Goal: Information Seeking & Learning: Check status

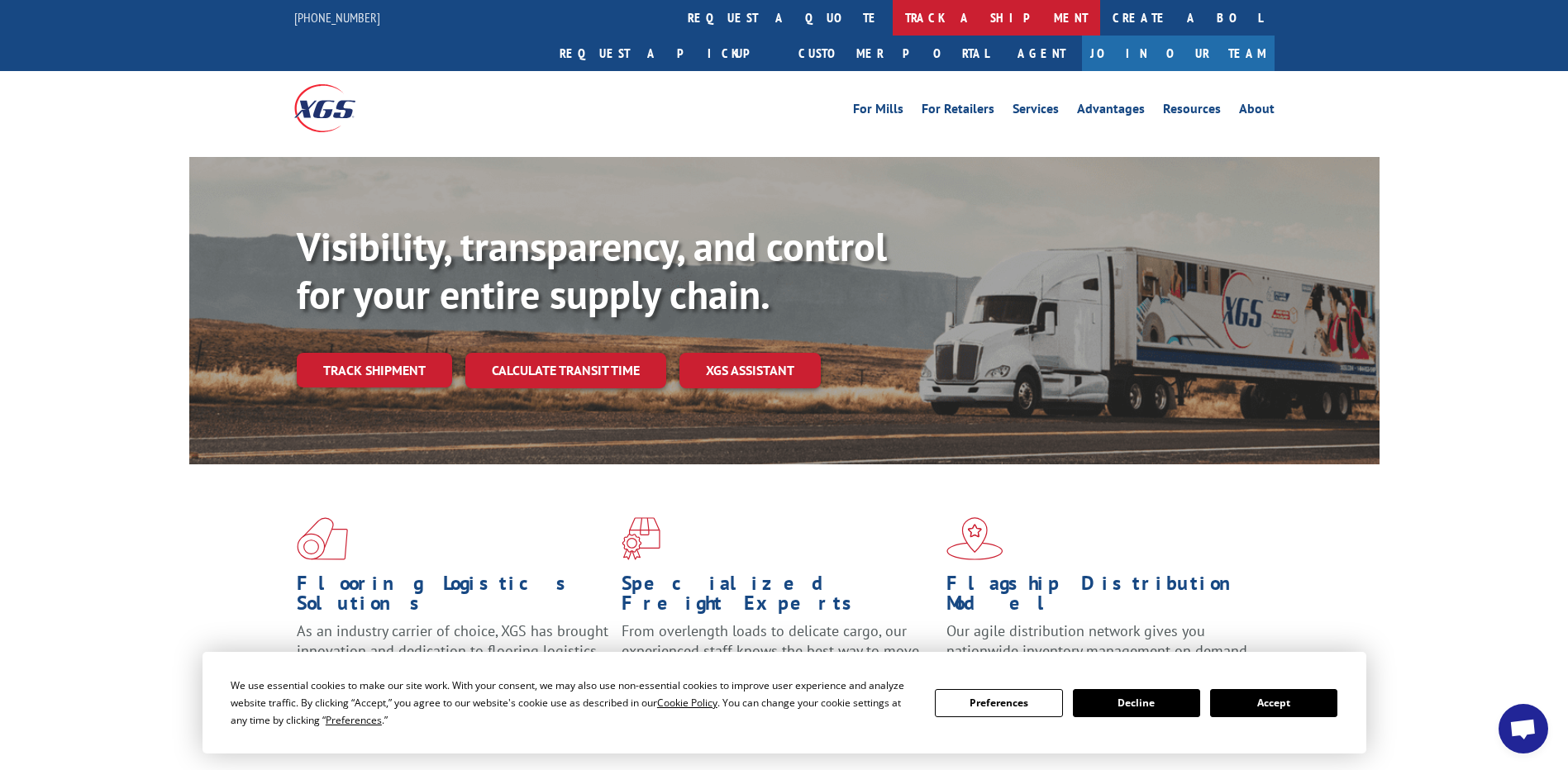
click at [893, 23] on link "track a shipment" at bounding box center [997, 18] width 208 height 36
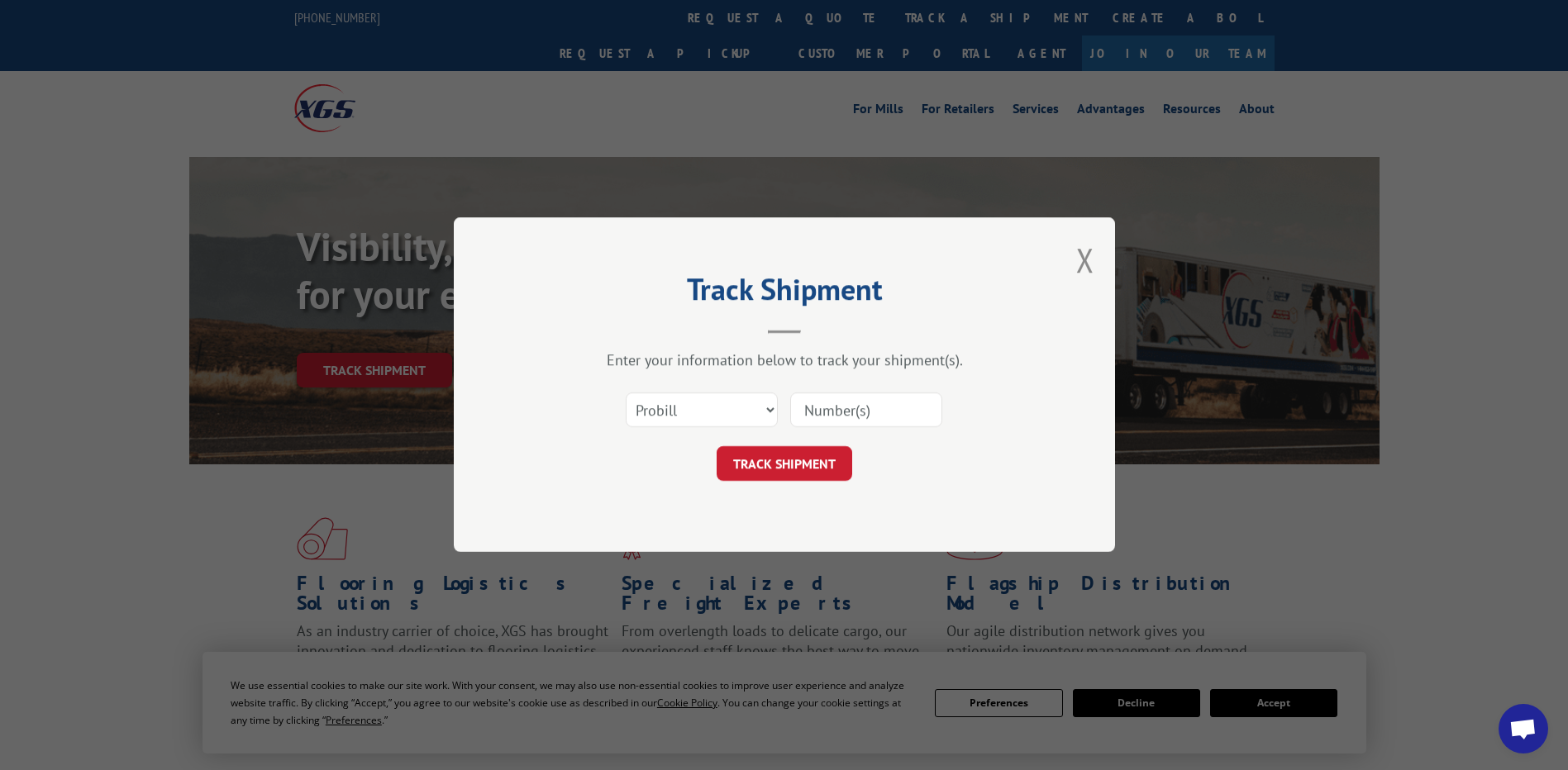
click at [875, 398] on input at bounding box center [866, 410] width 152 height 35
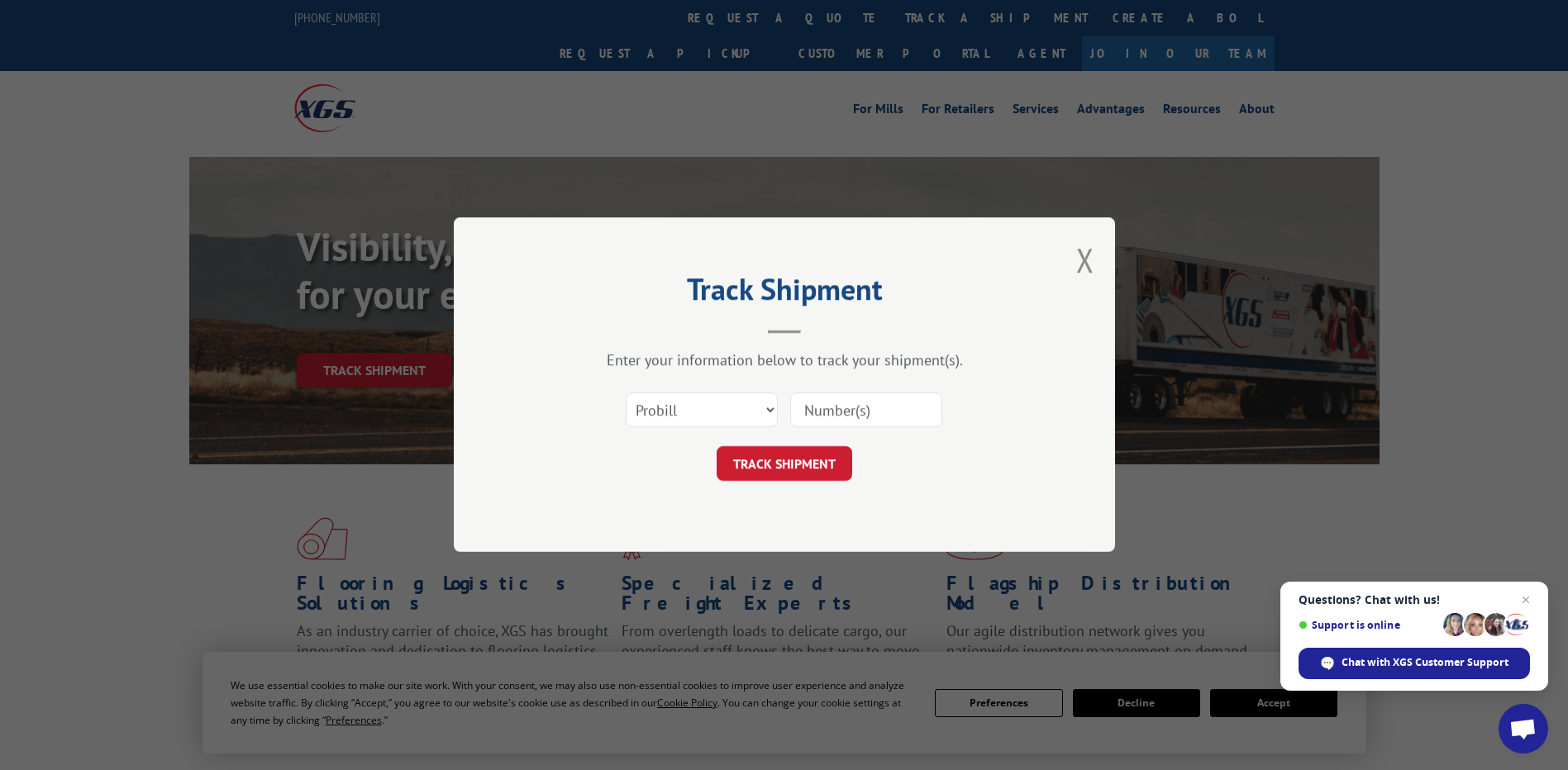
paste input "530850088"
type input "530850088"
click at [745, 400] on select "Select category... Probill BOL PO" at bounding box center [701, 410] width 152 height 35
click at [803, 460] on button "TRACK SHIPMENT" at bounding box center [784, 463] width 136 height 35
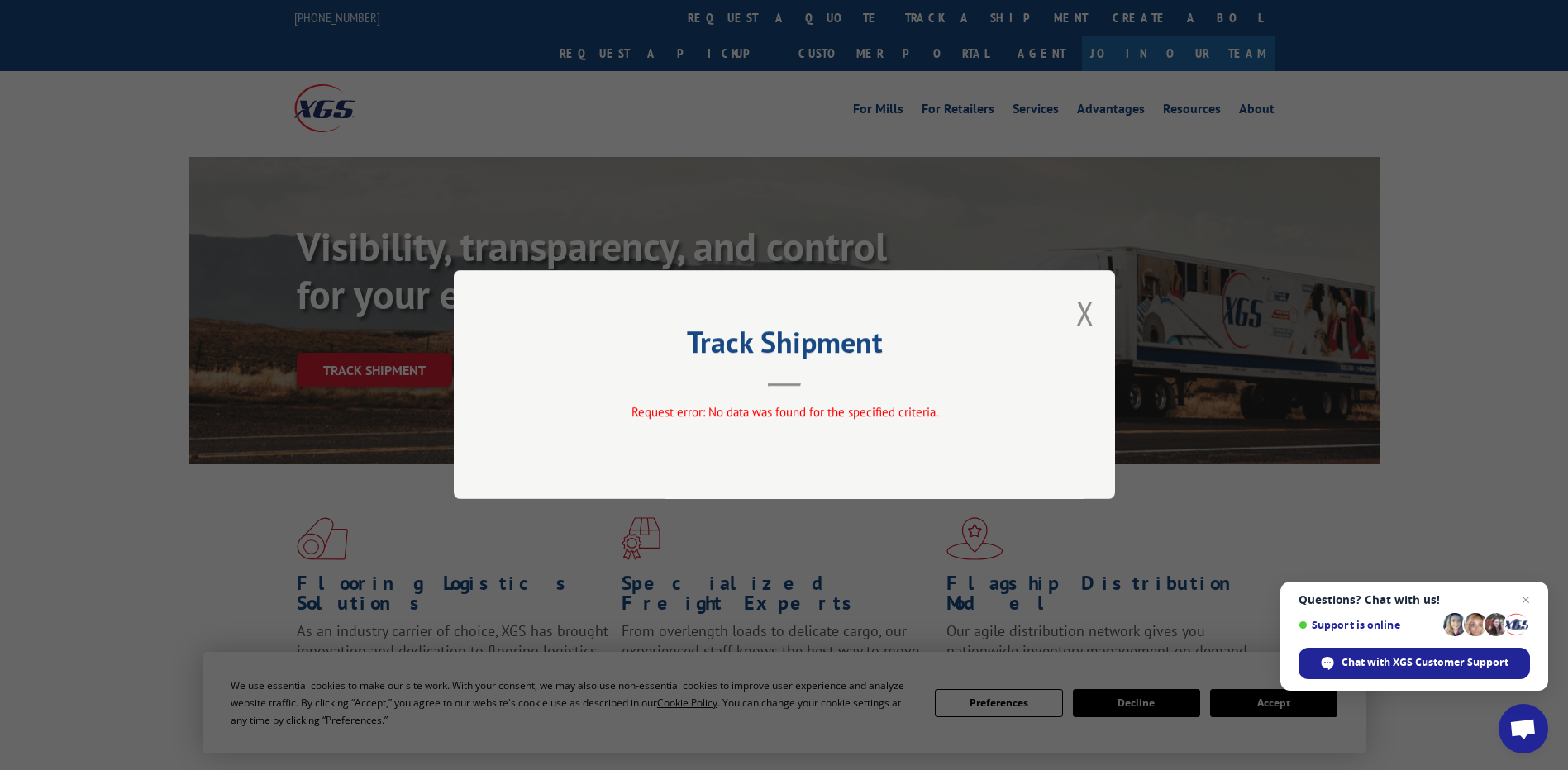
click at [1075, 310] on div "Track Shipment Request error: No data was found for the specified criteria." at bounding box center [784, 384] width 661 height 229
click at [1082, 309] on button "Close modal" at bounding box center [1085, 312] width 18 height 44
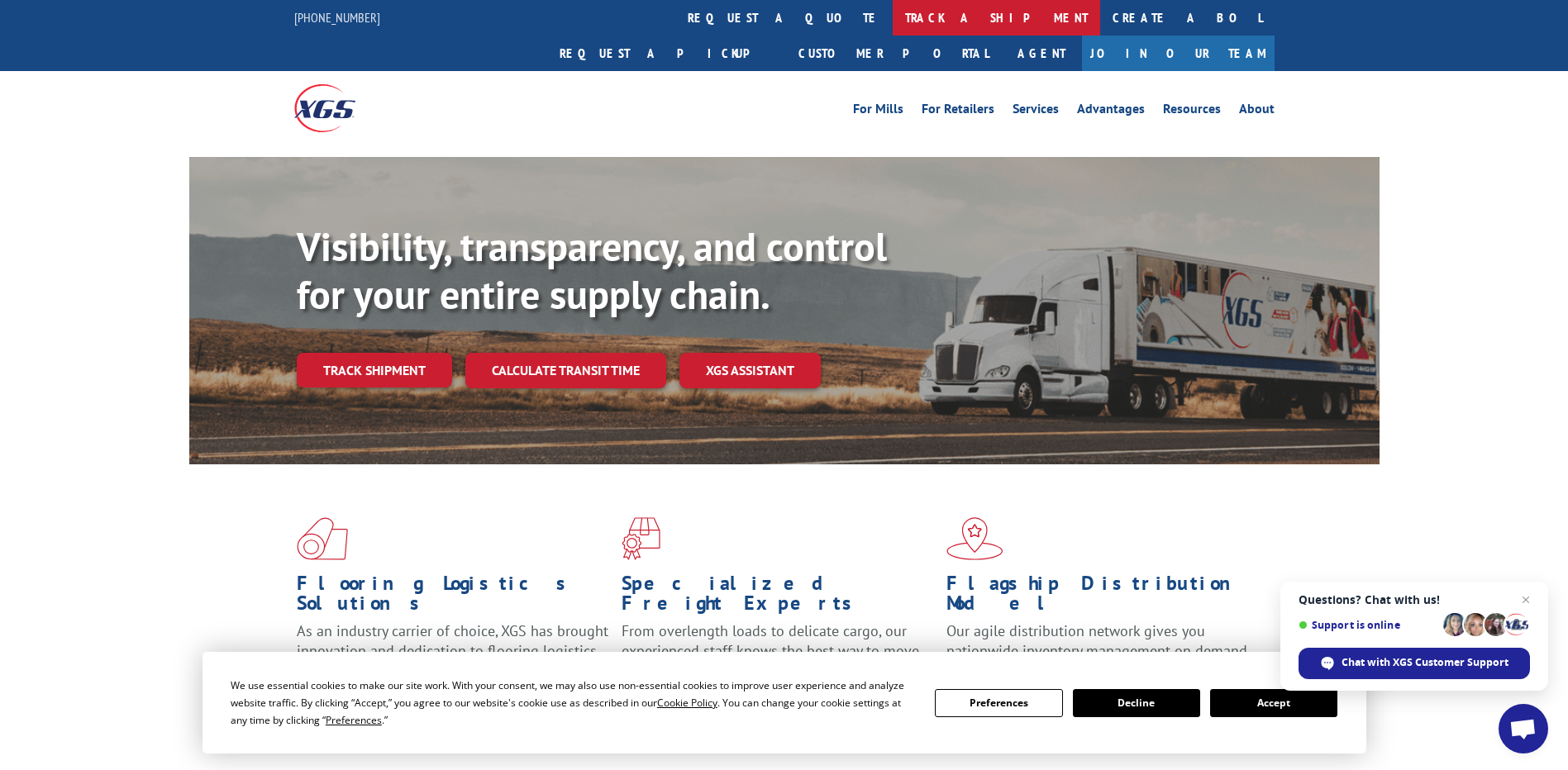
click at [893, 21] on link "track a shipment" at bounding box center [997, 18] width 208 height 36
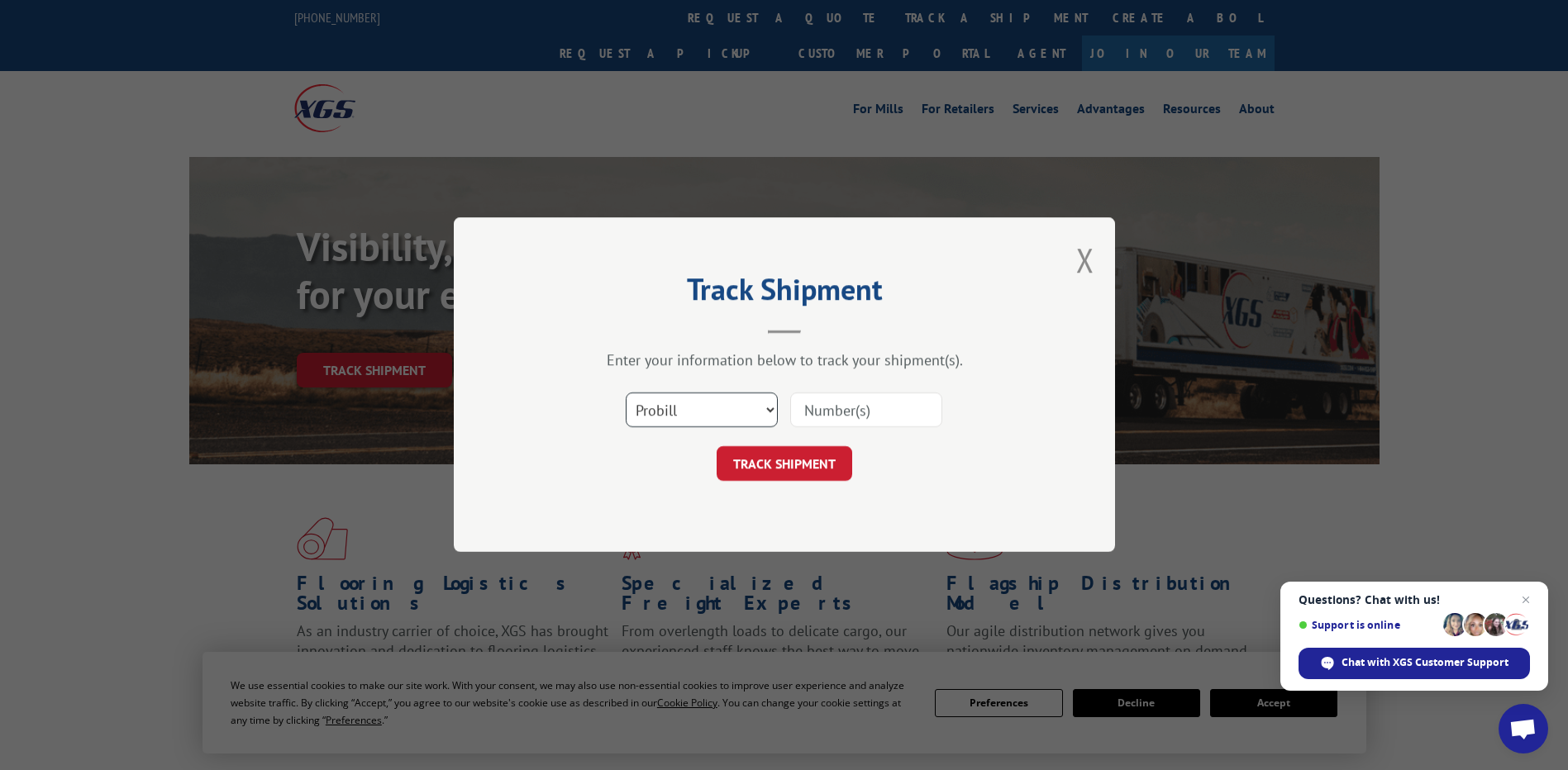
click at [700, 409] on select "Select category... Probill BOL PO" at bounding box center [701, 410] width 152 height 35
click at [626, 393] on select "Select category... Probill BOL PO" at bounding box center [701, 410] width 152 height 35
click at [698, 421] on select "Select category... Probill BOL PO" at bounding box center [701, 410] width 152 height 35
select select "bol"
click at [626, 393] on select "Select category... Probill BOL PO" at bounding box center [701, 410] width 152 height 35
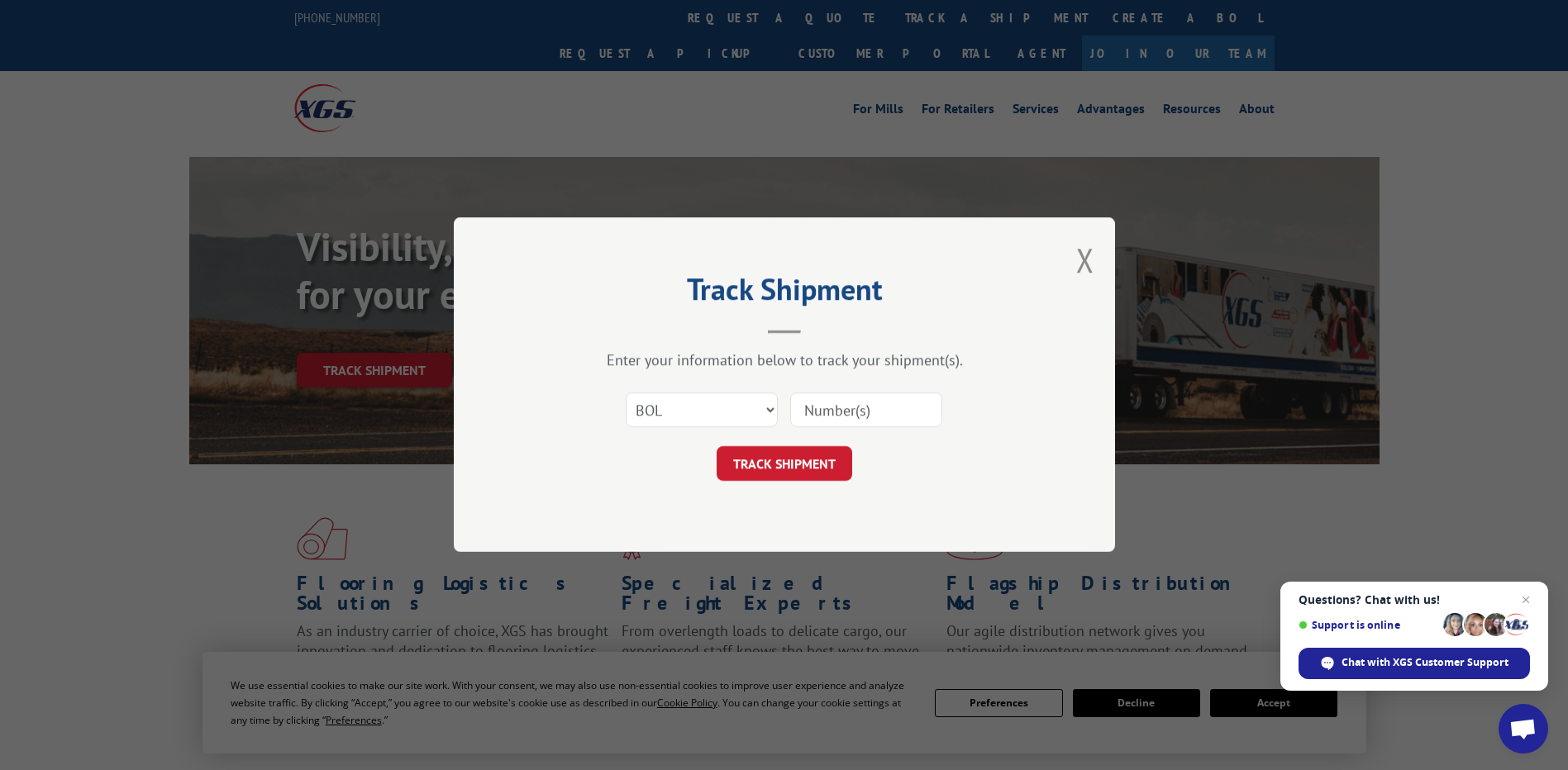
click at [827, 409] on input at bounding box center [866, 410] width 152 height 35
paste input "AFM1970870"
type input "AFM1970870"
click at [782, 470] on button "TRACK SHIPMENT" at bounding box center [784, 463] width 136 height 35
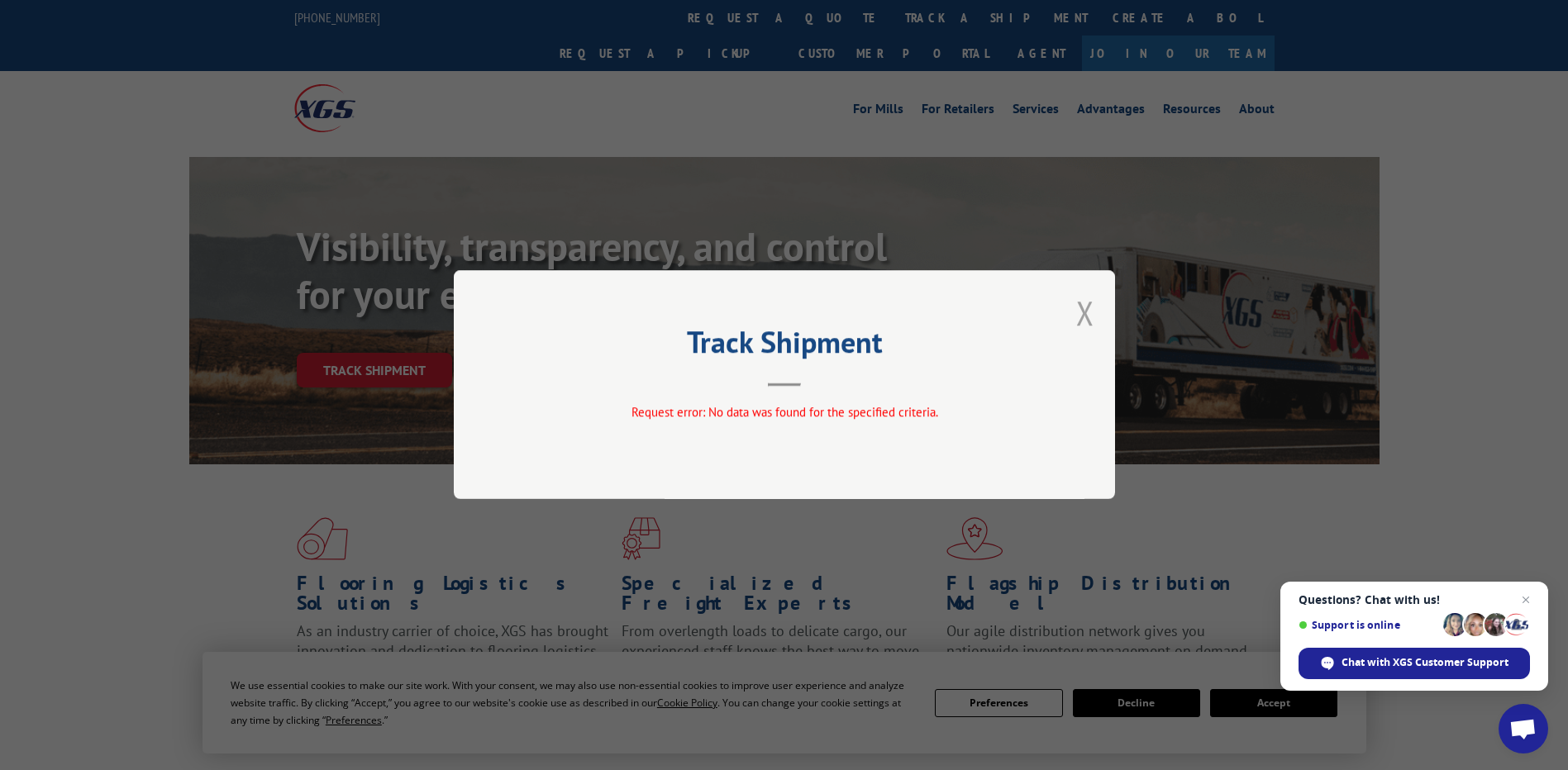
click at [1088, 309] on button "Close modal" at bounding box center [1085, 312] width 18 height 44
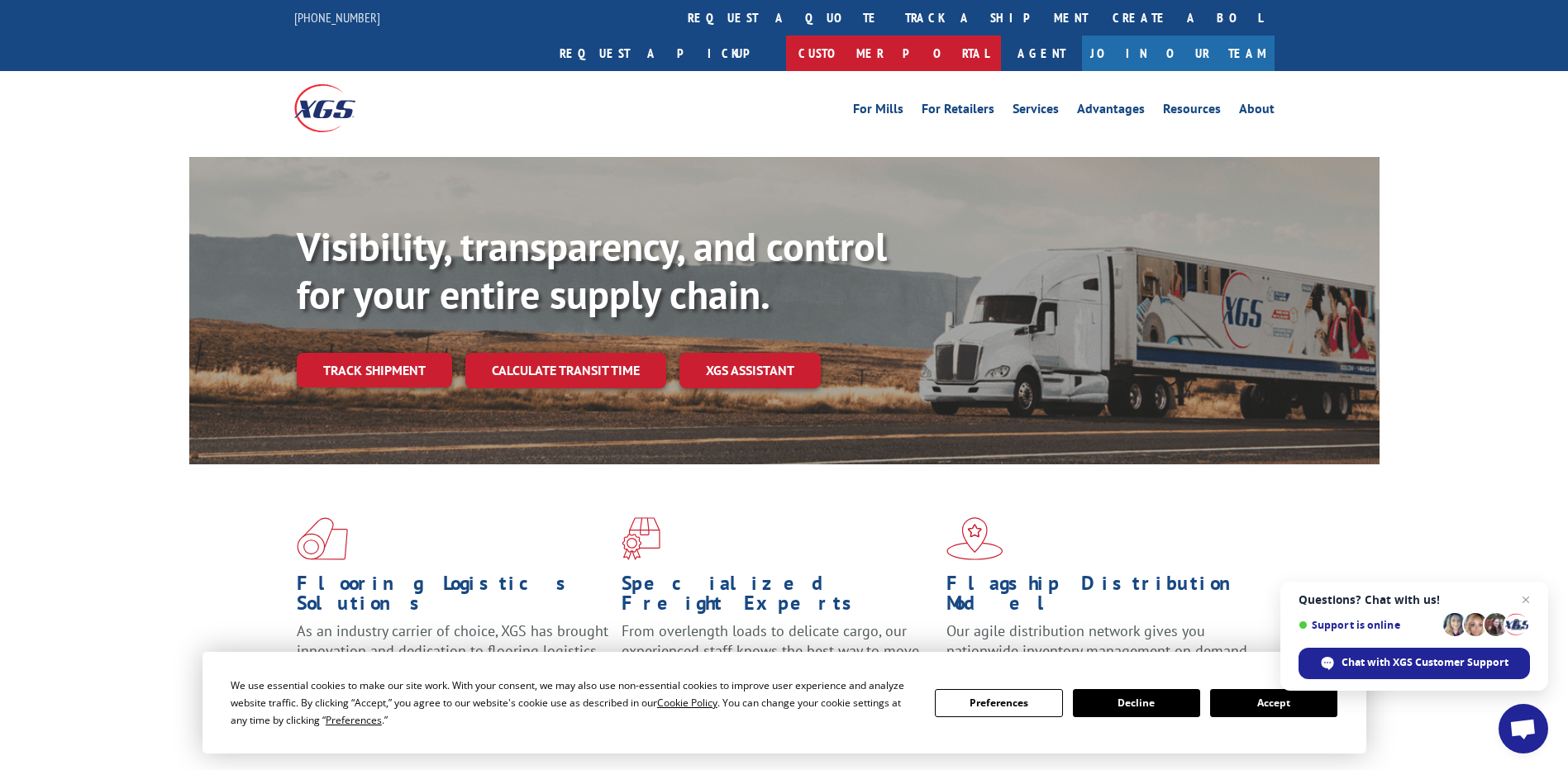
click at [1000, 36] on link "Customer Portal" at bounding box center [894, 53] width 215 height 36
